Goal: Find specific page/section: Find specific page/section

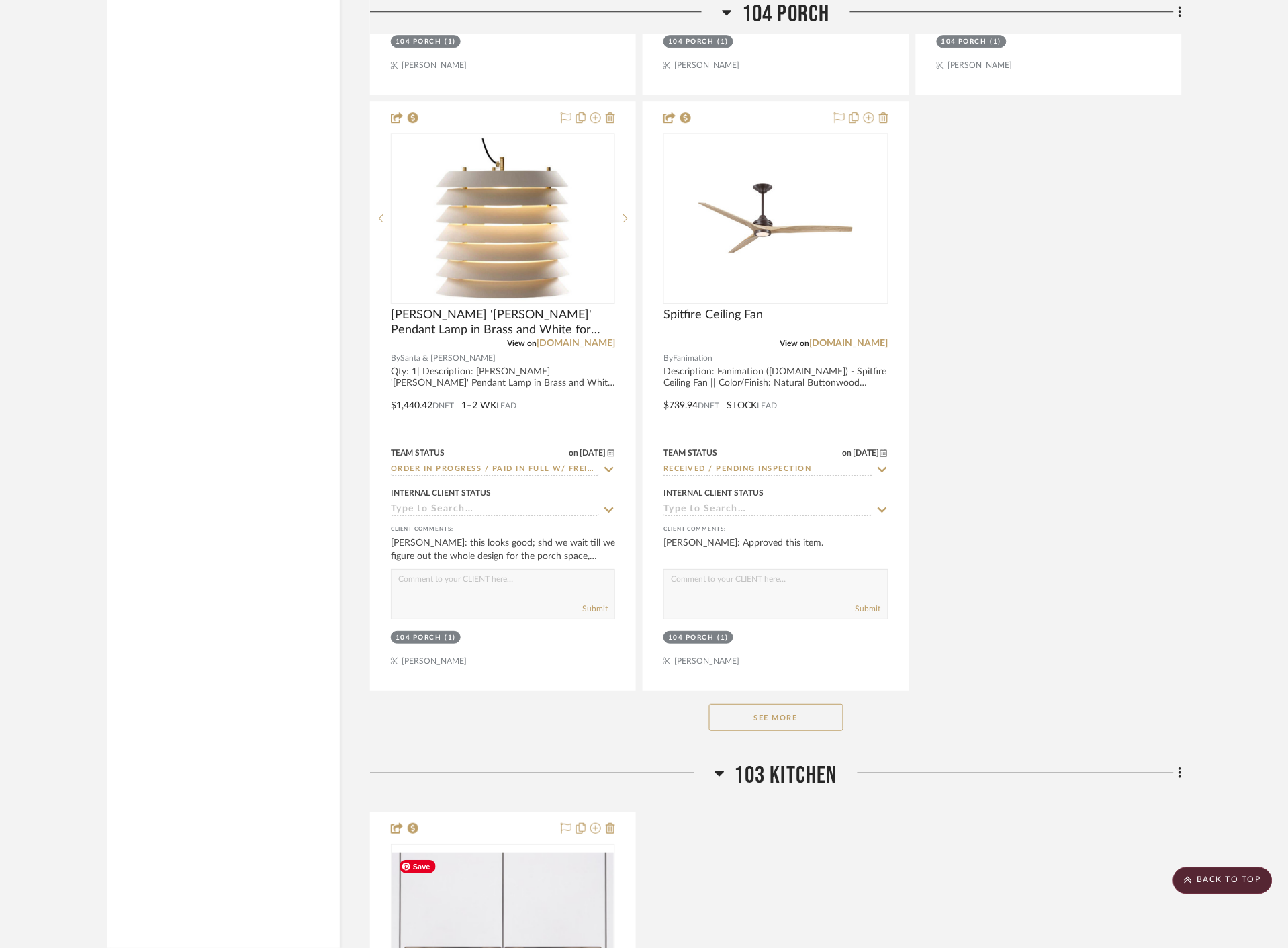
scroll to position [9702, 0]
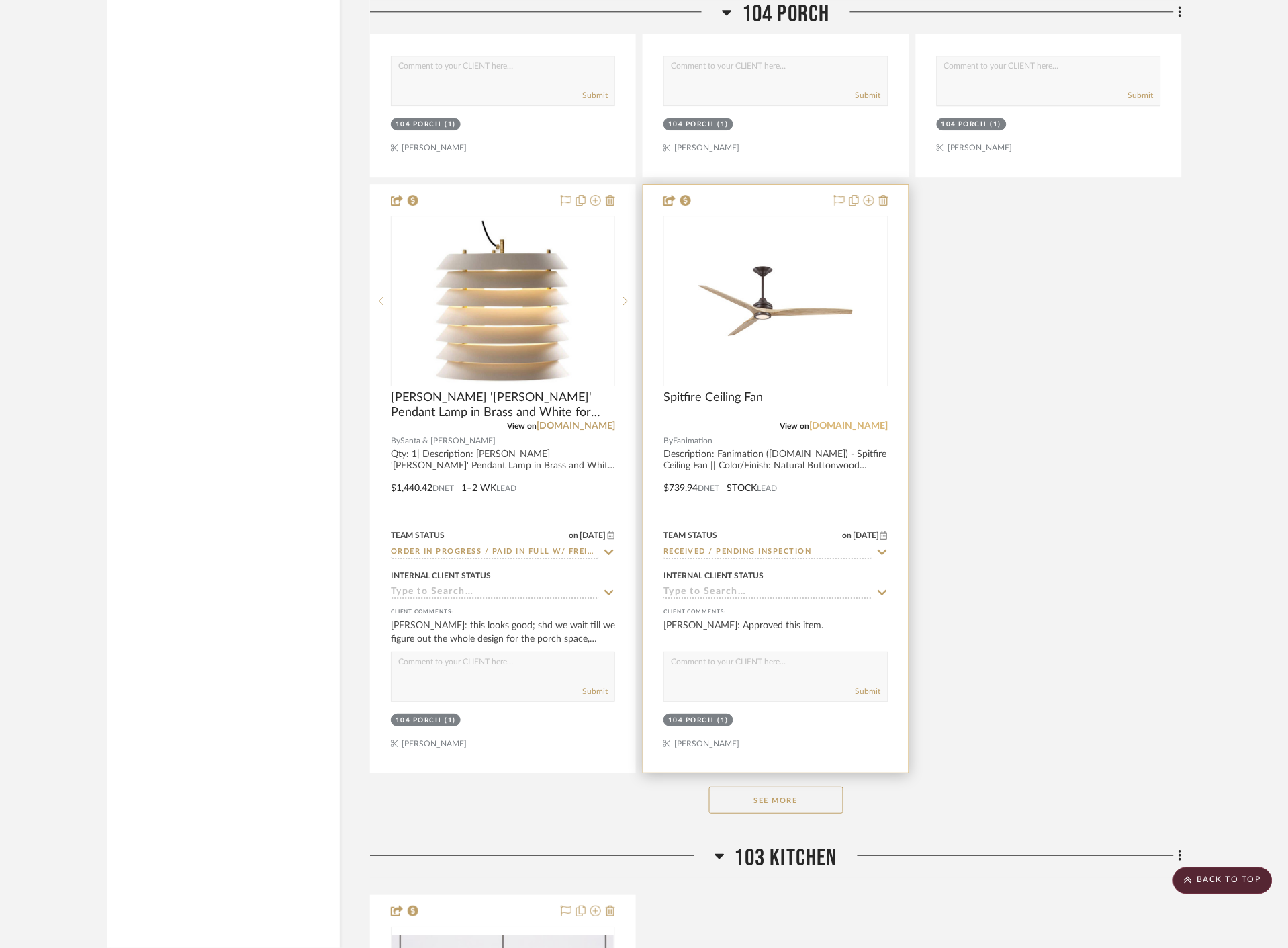
click at [874, 425] on link "[DOMAIN_NAME]" at bounding box center [849, 425] width 78 height 9
click at [862, 471] on div at bounding box center [775, 478] width 265 height 588
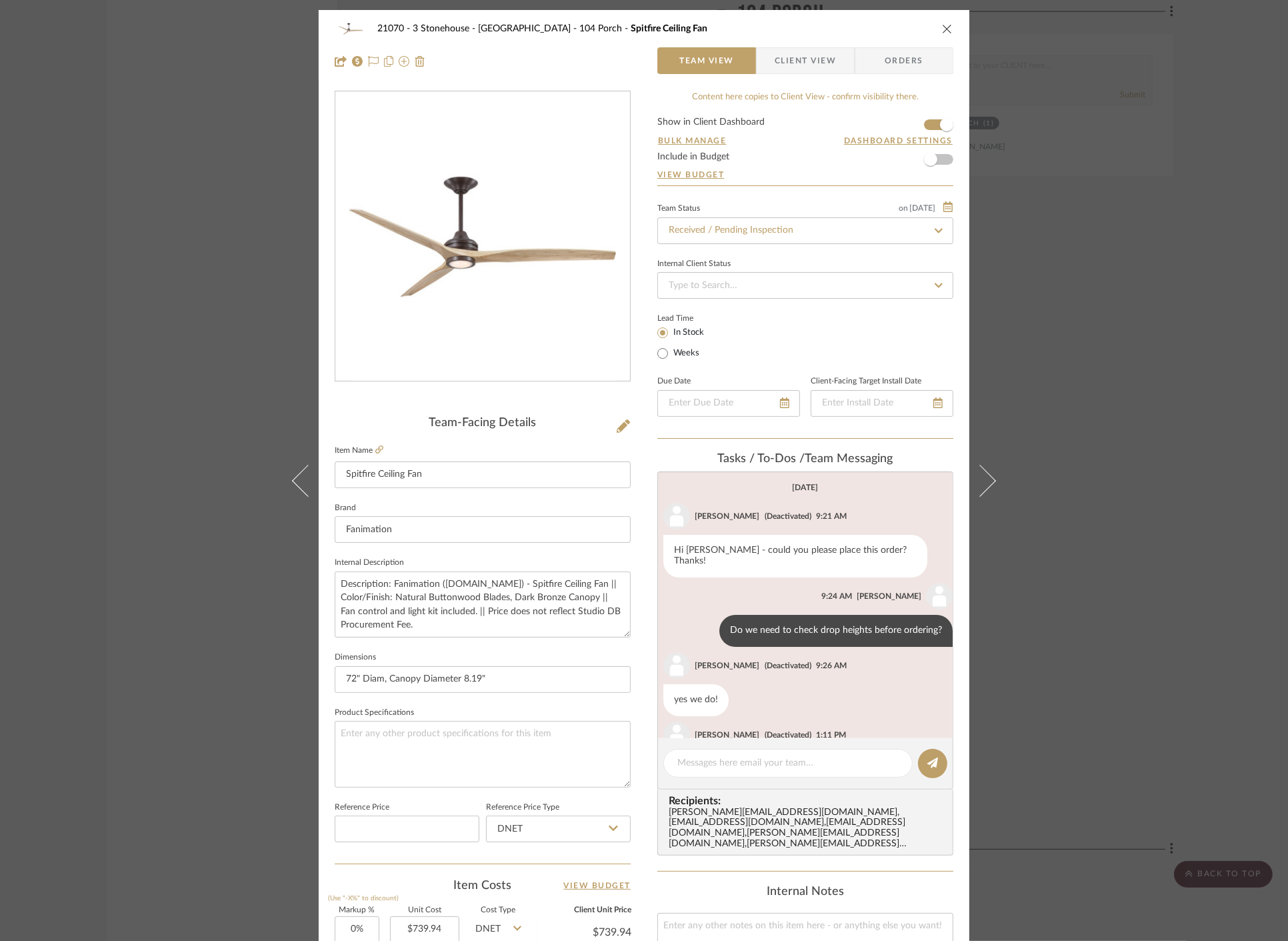
scroll to position [158, 0]
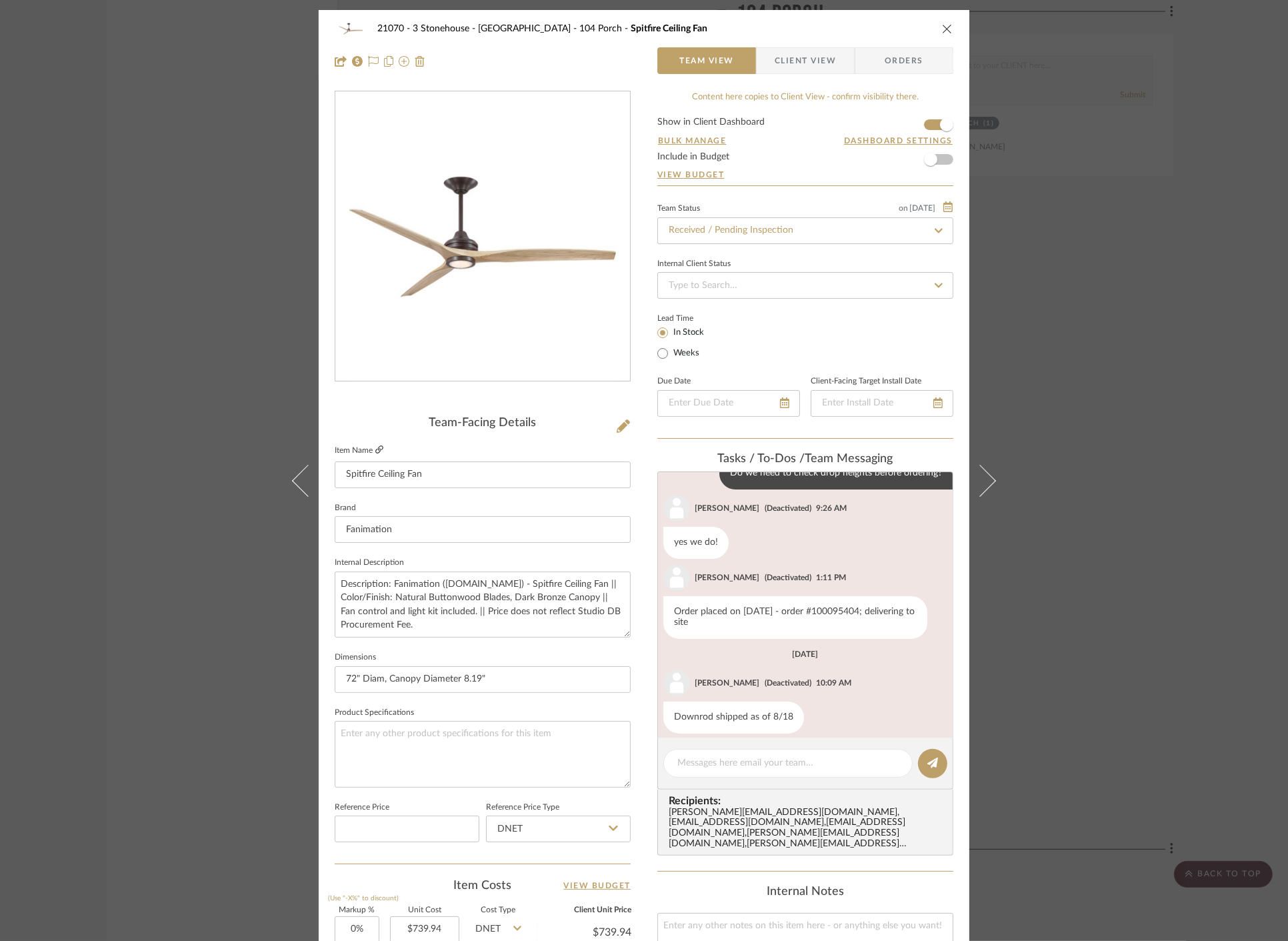
click at [375, 449] on icon at bounding box center [380, 450] width 8 height 8
